Goal: Check status: Check status

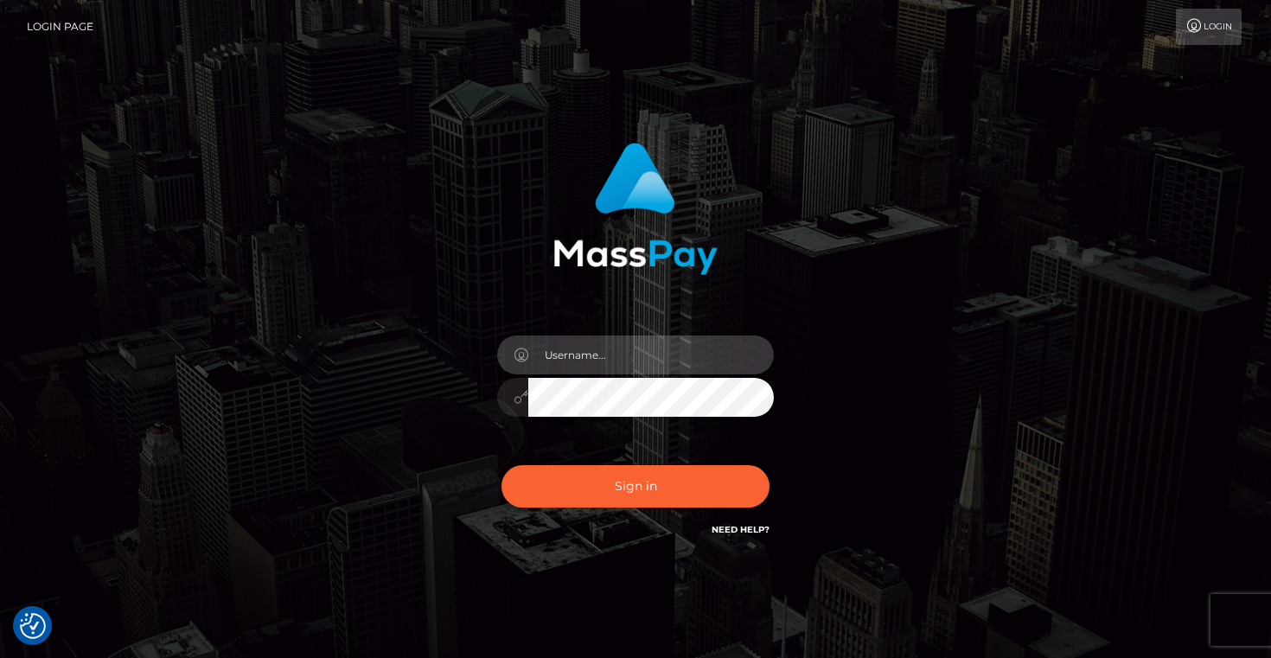
click at [668, 342] on input "text" at bounding box center [651, 354] width 246 height 39
type input "Artem Badlo"
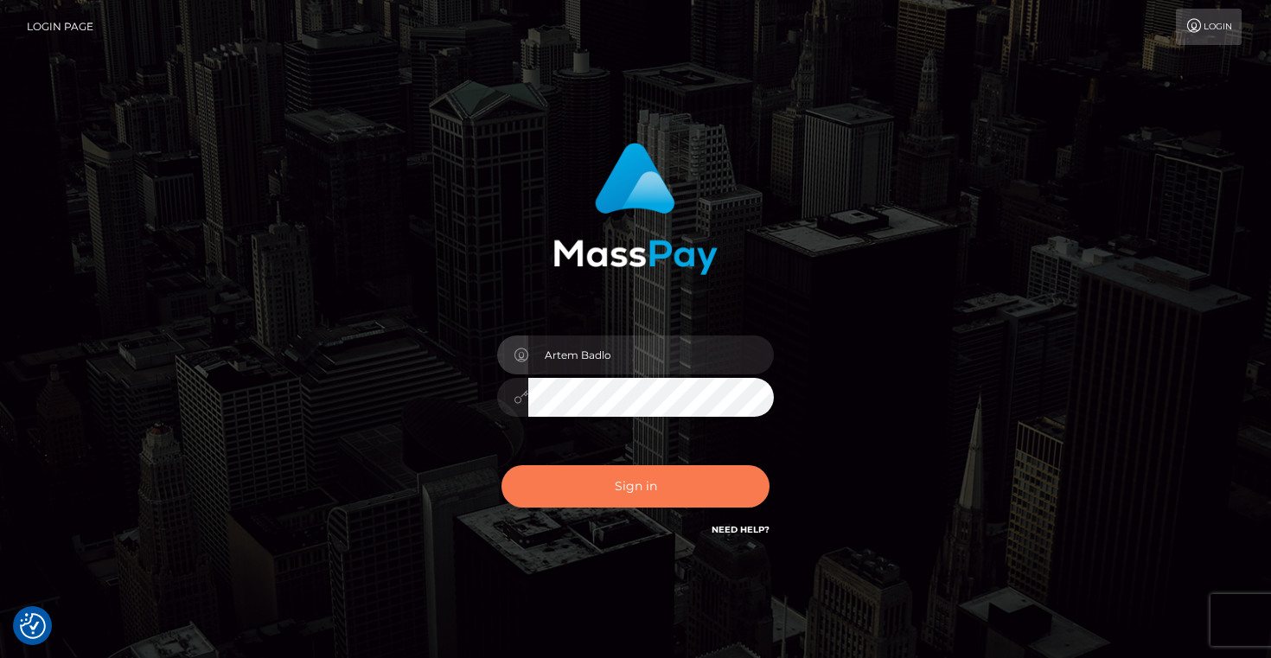
click at [672, 478] on button "Sign in" at bounding box center [635, 486] width 268 height 42
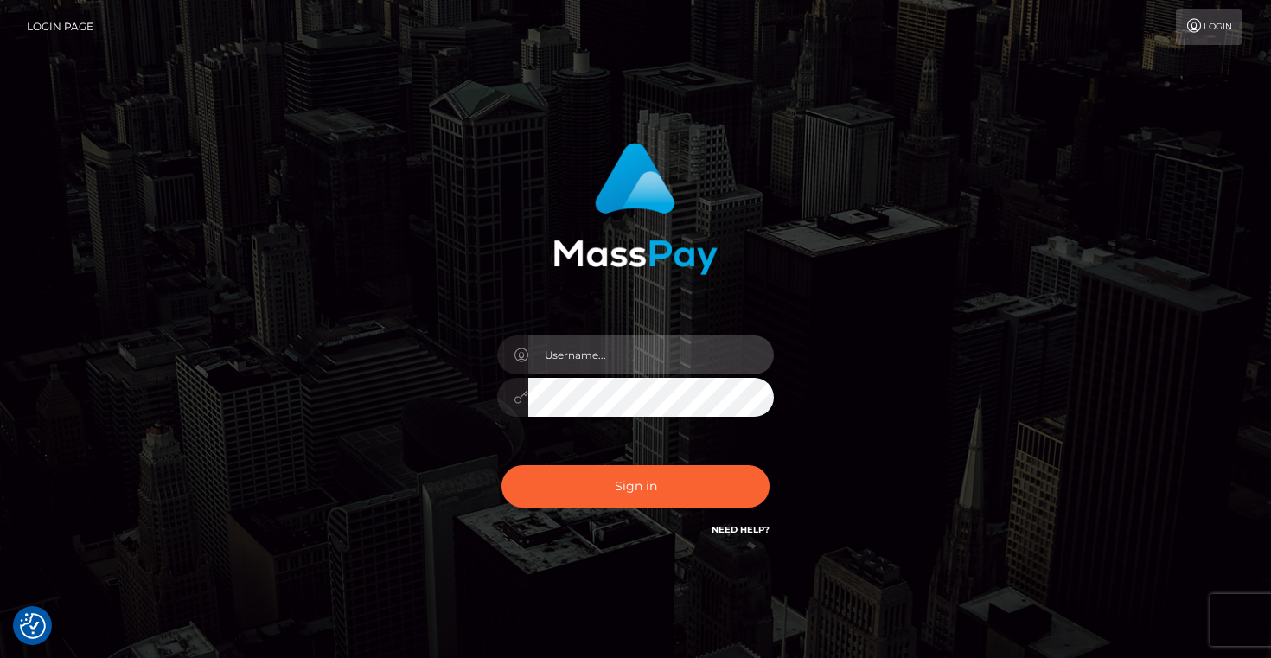
click at [608, 347] on input "text" at bounding box center [651, 354] width 246 height 39
type input "Artem Badlo"
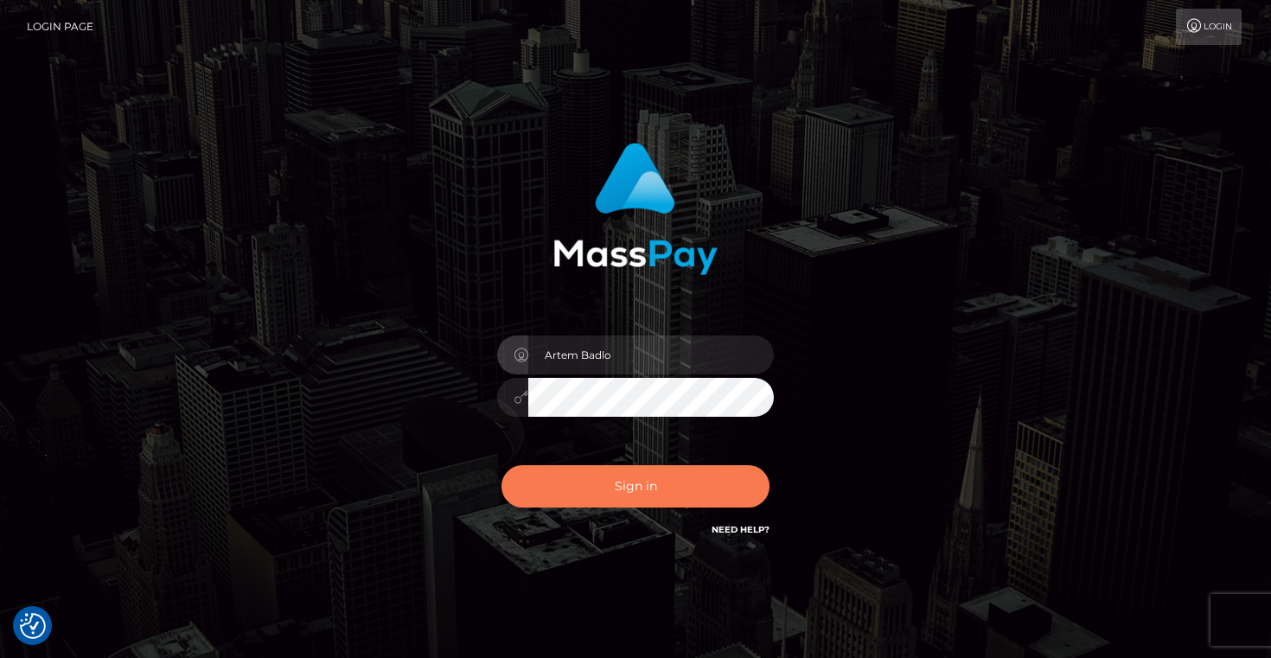
click at [642, 489] on button "Sign in" at bounding box center [635, 486] width 268 height 42
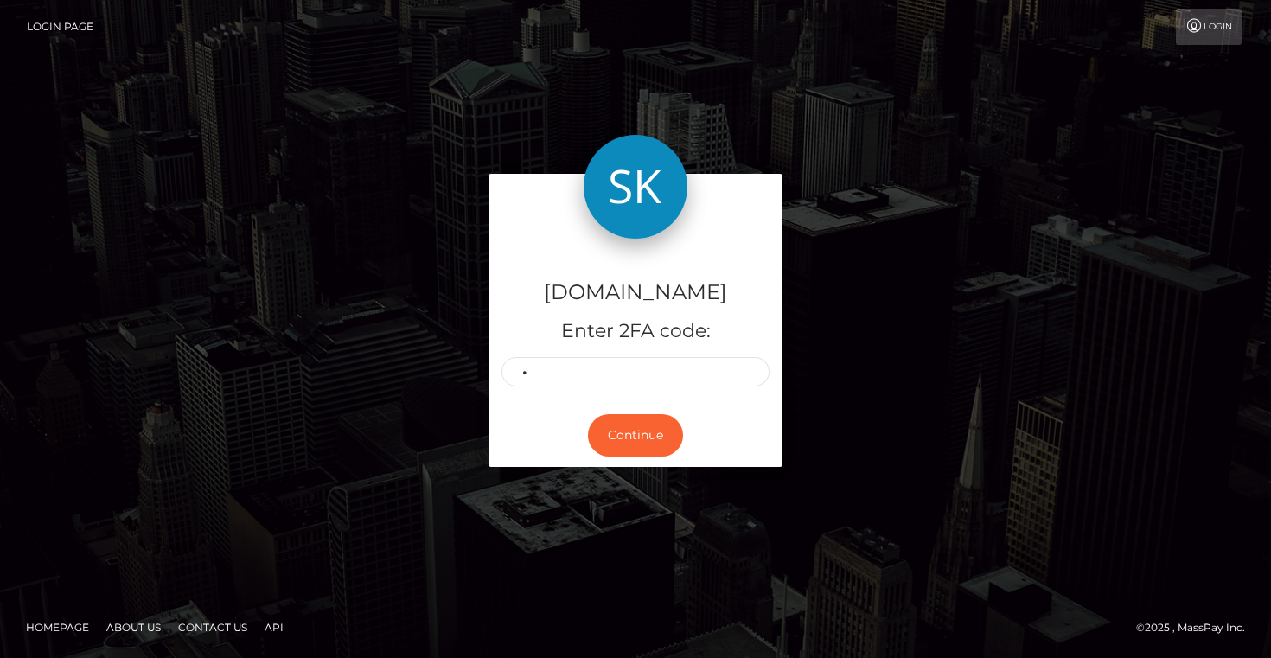
type input "2"
type input "7"
type input "1"
type input "7"
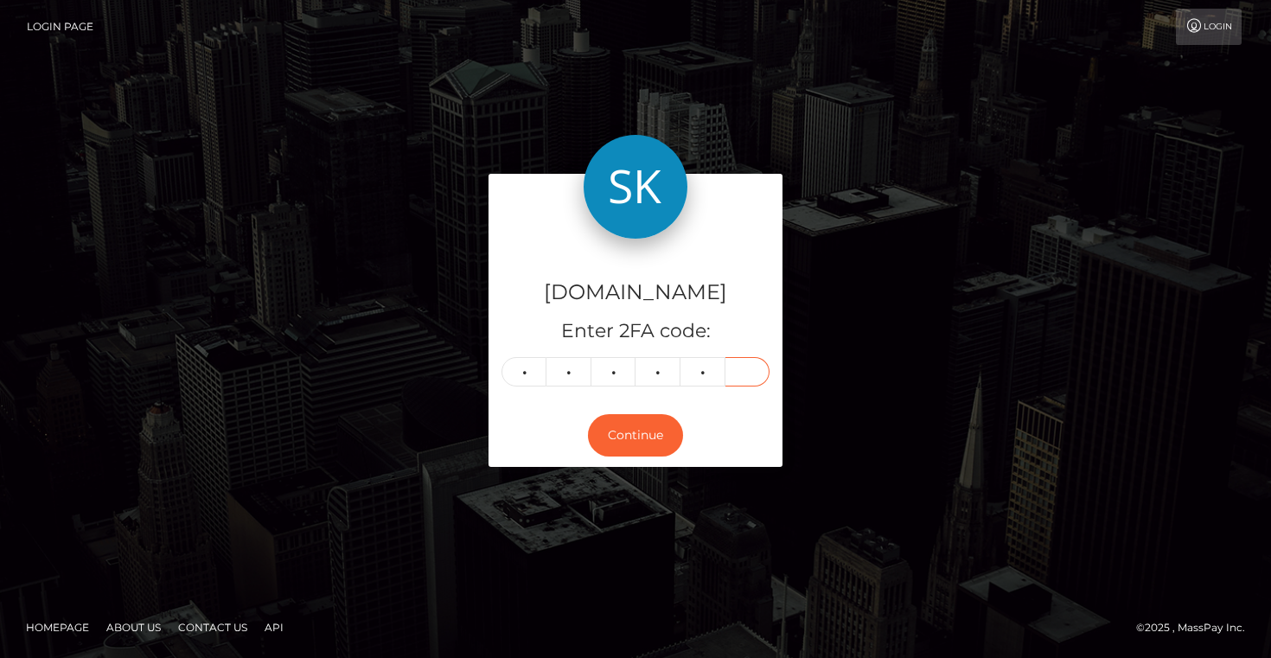
type input "8"
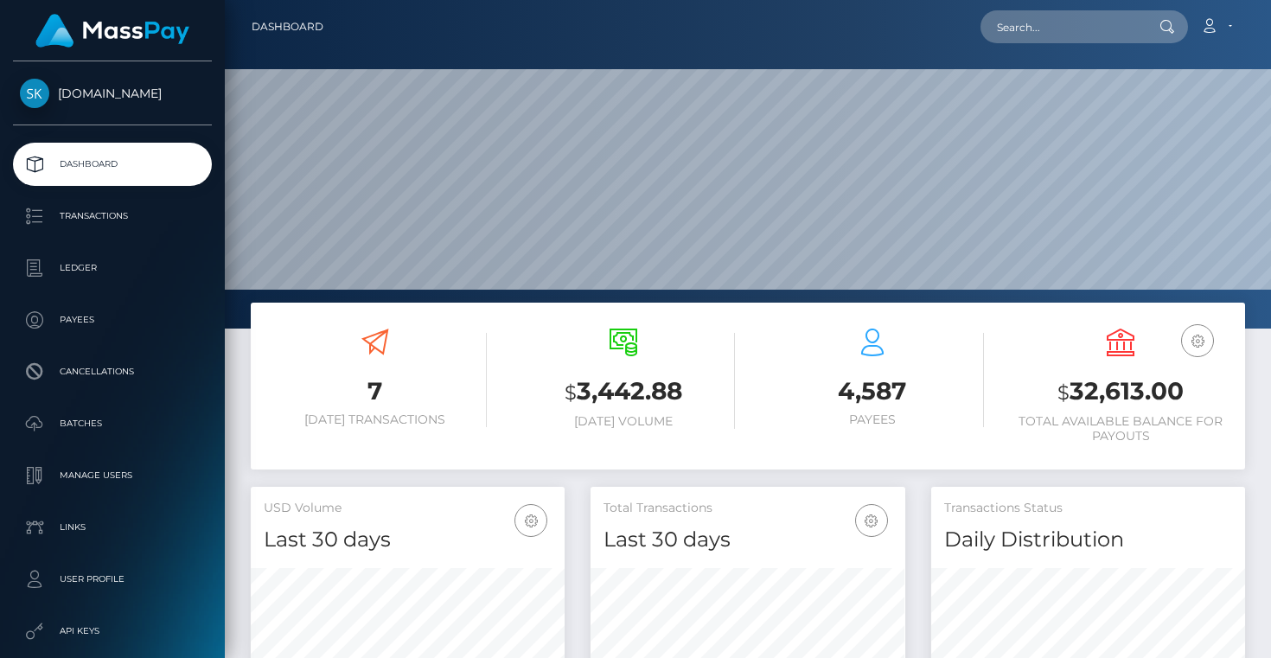
scroll to position [306, 314]
click at [84, 220] on p "Transactions" at bounding box center [112, 216] width 185 height 26
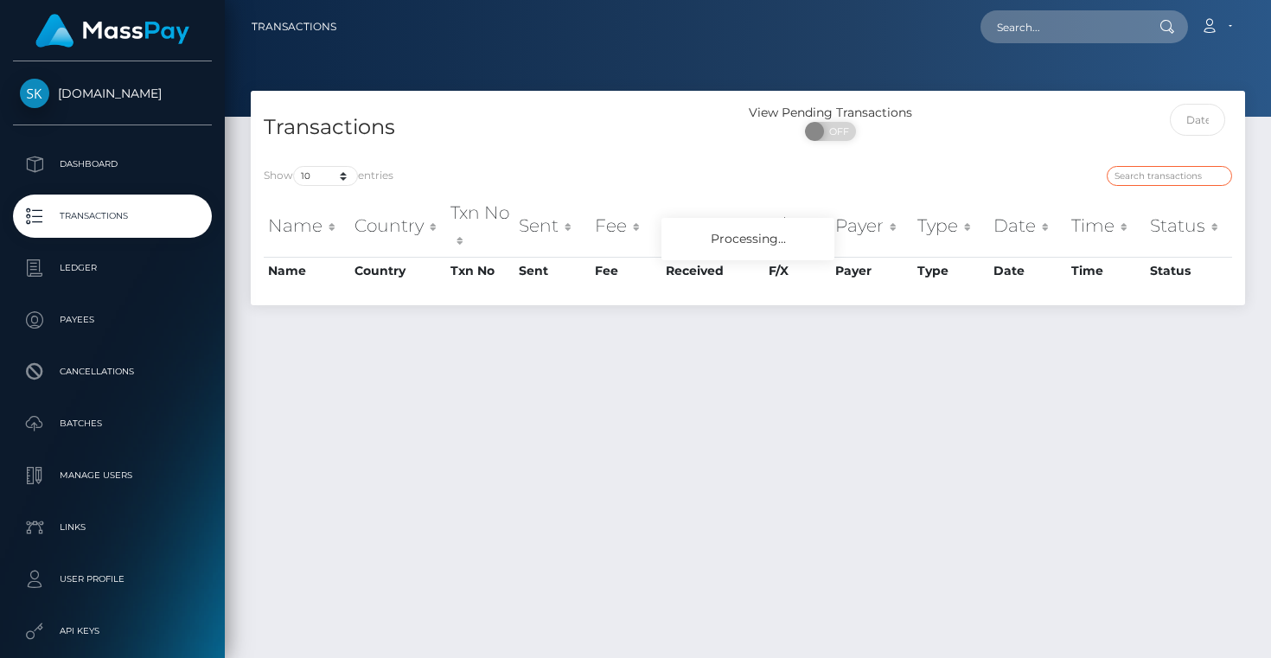
click at [1149, 181] on input "search" at bounding box center [1169, 176] width 125 height 20
paste input "offer-158721-08f88f"
type input "offer-158721-08f88f"
click at [1063, 176] on div "offer-158721-08f88f" at bounding box center [996, 178] width 471 height 24
click at [1178, 182] on input "offer-158721-08f88f" at bounding box center [1169, 176] width 125 height 20
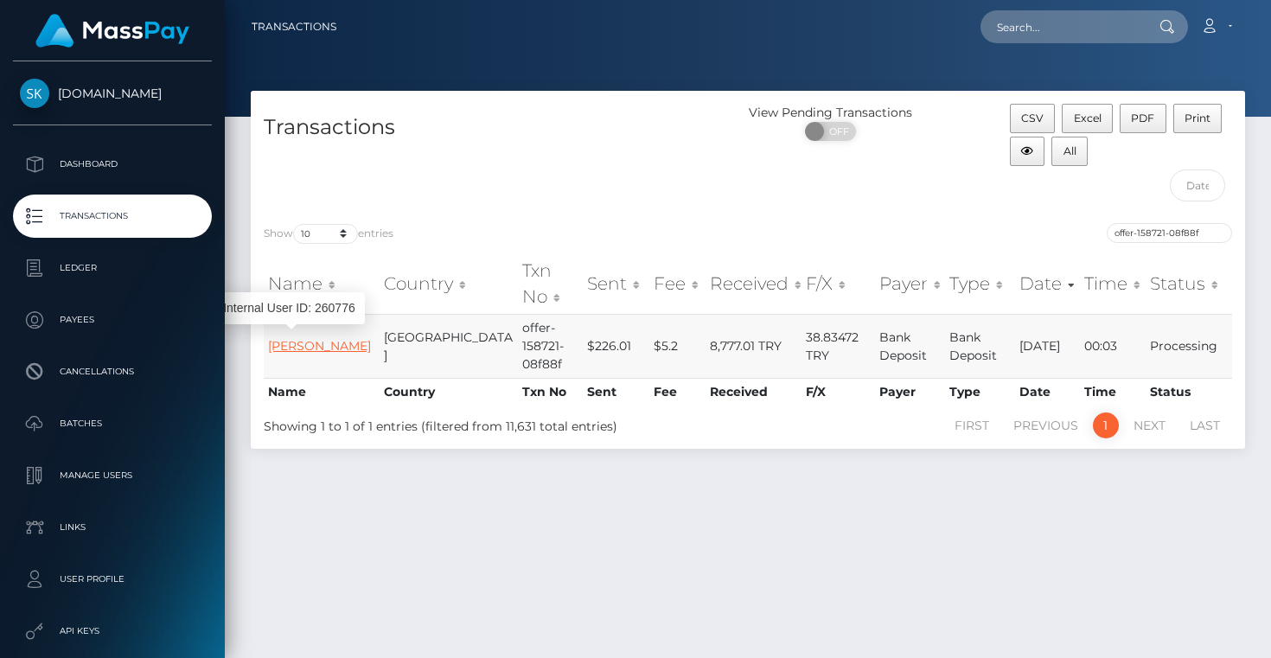
click at [310, 338] on link "ibrahim kilic" at bounding box center [319, 346] width 103 height 16
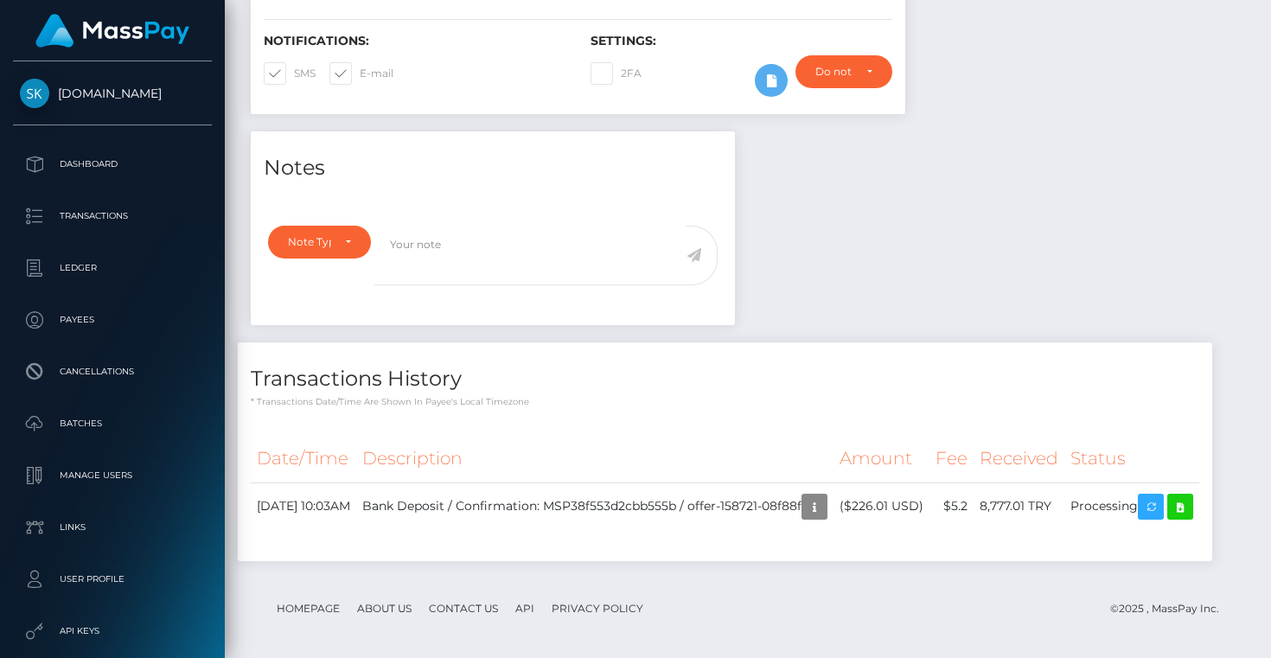
scroll to position [467, 0]
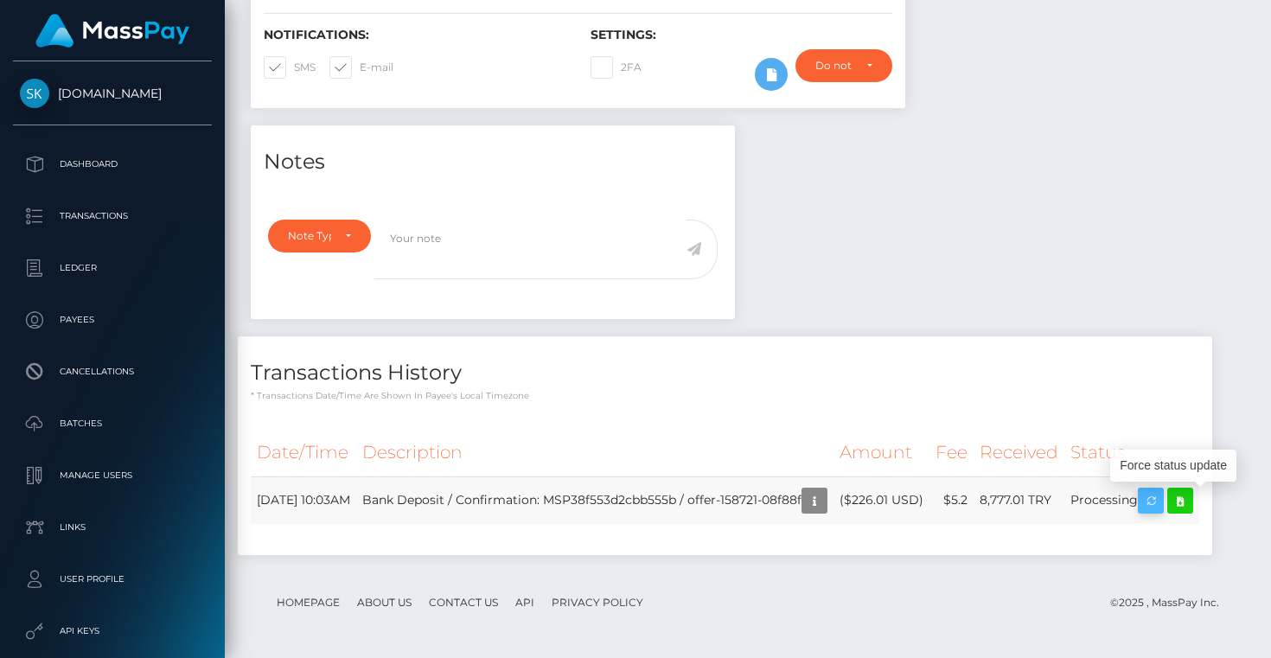
click at [1161, 490] on icon "button" at bounding box center [1150, 501] width 21 height 22
